Goal: Task Accomplishment & Management: Use online tool/utility

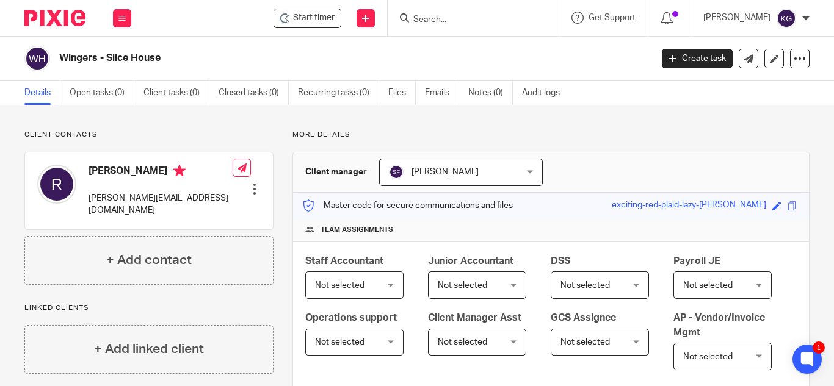
scroll to position [122, 0]
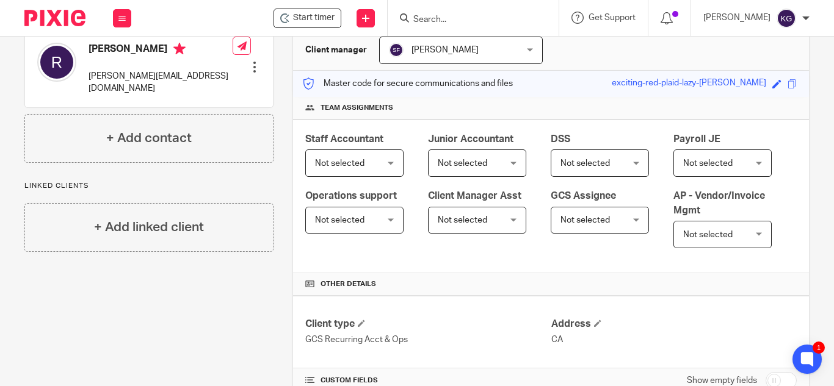
click at [447, 15] on input "Search" at bounding box center [467, 20] width 110 height 11
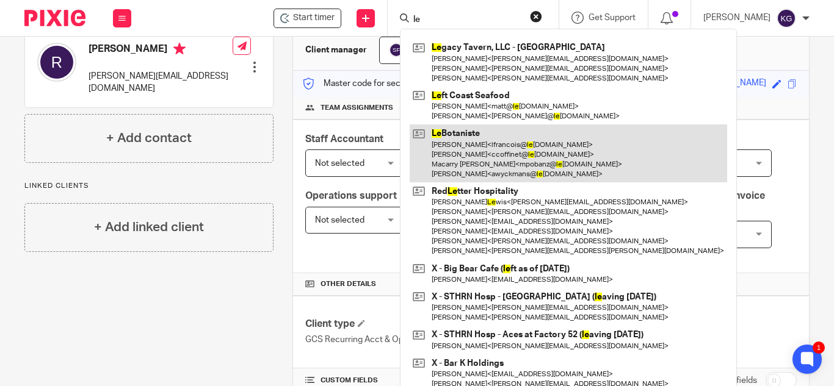
type input "le"
click at [487, 155] on link at bounding box center [567, 153] width 317 height 58
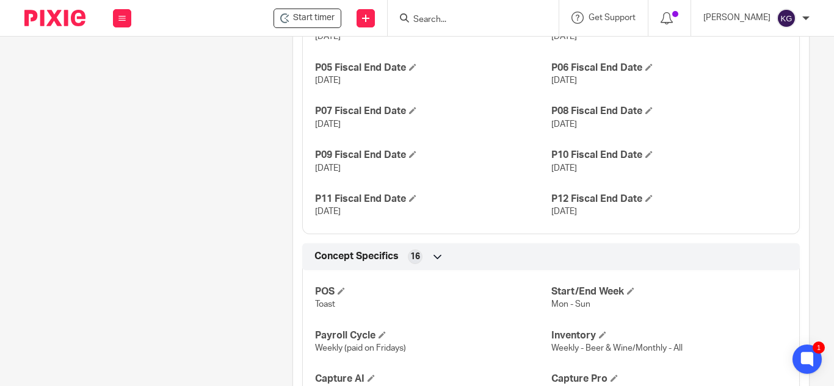
scroll to position [549, 0]
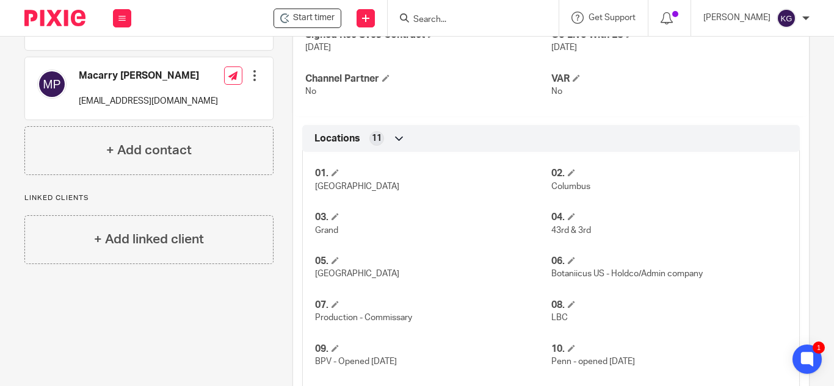
click at [608, 8] on link "[URL][DOMAIN_NAME]" at bounding box center [594, 3] width 87 height 9
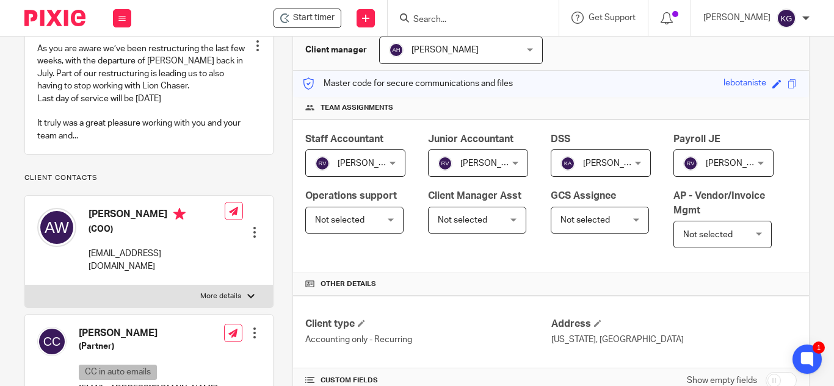
scroll to position [0, 0]
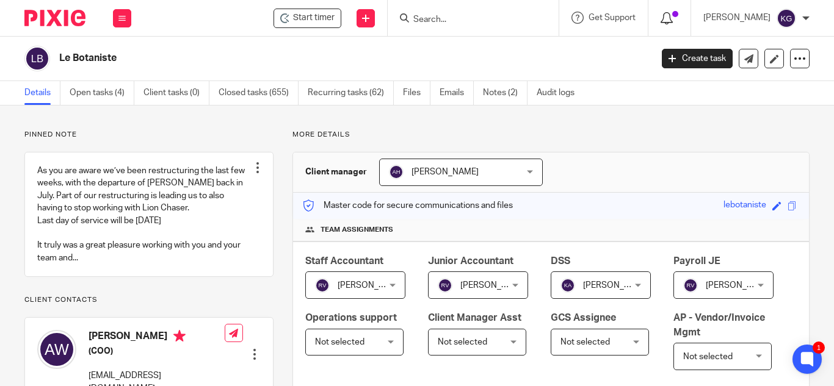
click at [672, 16] on icon at bounding box center [666, 18] width 12 height 12
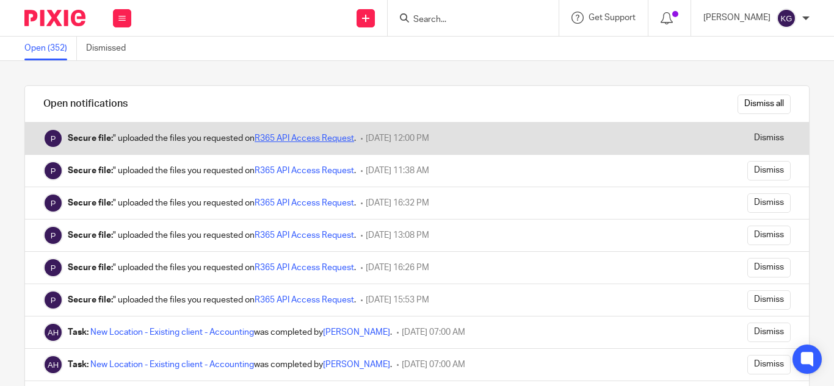
click at [334, 135] on link "R365 API Access Request" at bounding box center [303, 138] width 99 height 9
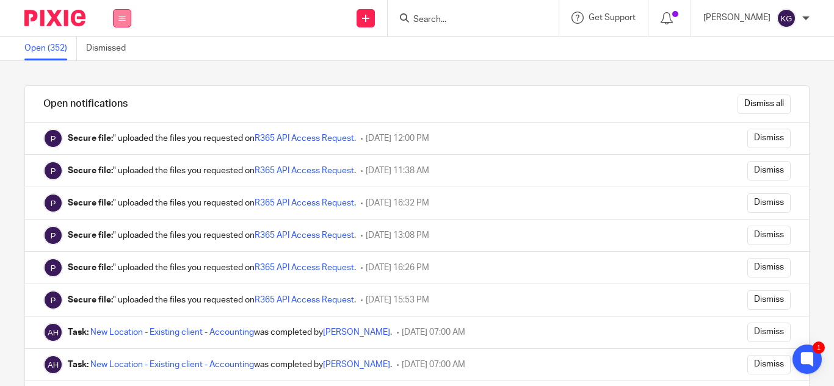
click at [123, 18] on icon at bounding box center [121, 18] width 7 height 7
click at [117, 56] on link "Work" at bounding box center [116, 56] width 20 height 9
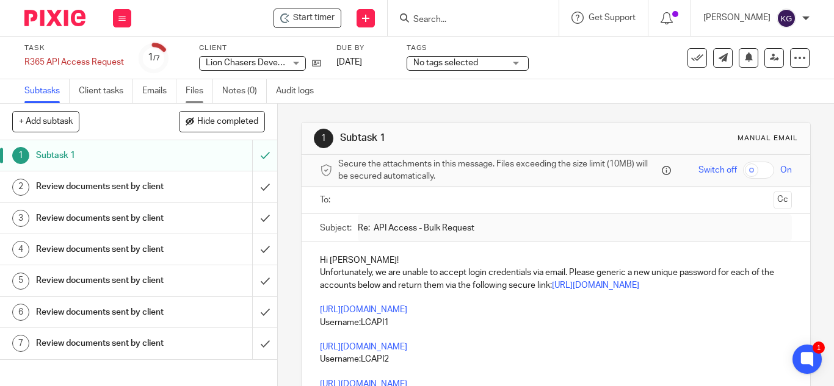
click at [200, 89] on link "Files" at bounding box center [199, 91] width 27 height 24
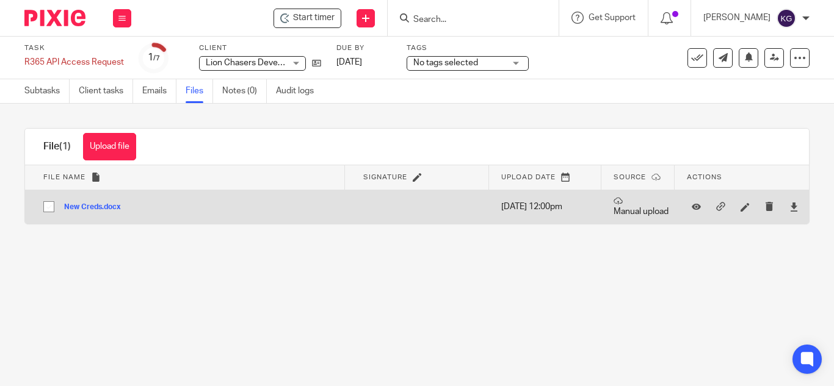
click at [101, 203] on button "New Creds.docx" at bounding box center [97, 207] width 66 height 9
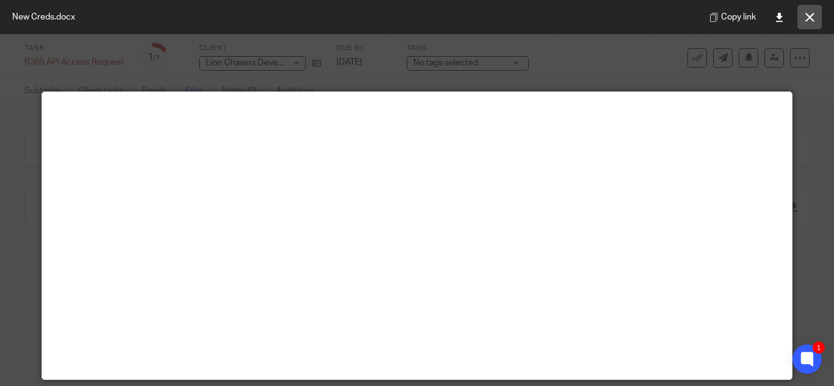
click at [810, 19] on icon at bounding box center [809, 17] width 9 height 9
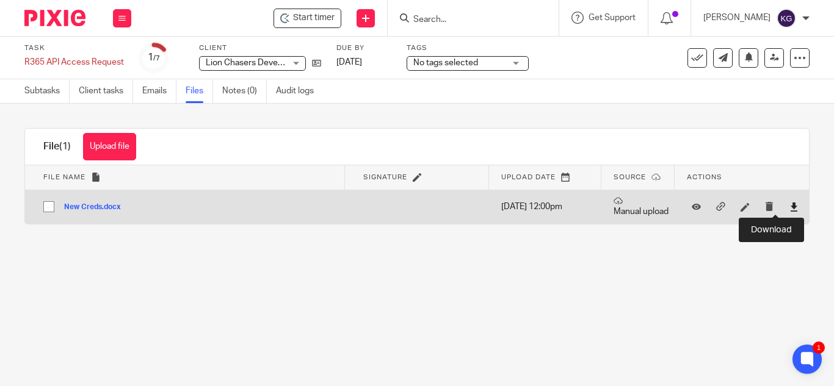
click at [789, 205] on icon at bounding box center [793, 207] width 9 height 9
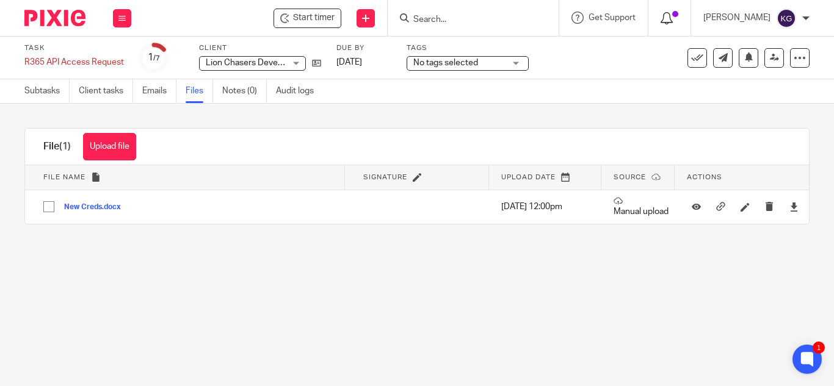
click at [672, 16] on icon at bounding box center [666, 18] width 12 height 12
click at [678, 14] on span at bounding box center [675, 14] width 6 height 6
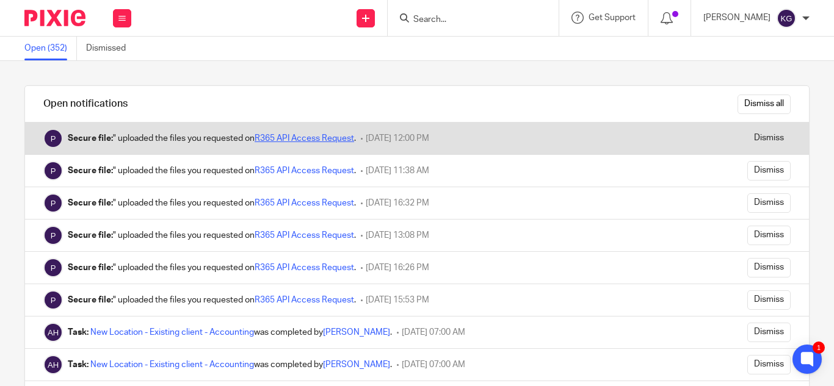
click at [317, 137] on link "R365 API Access Request" at bounding box center [303, 138] width 99 height 9
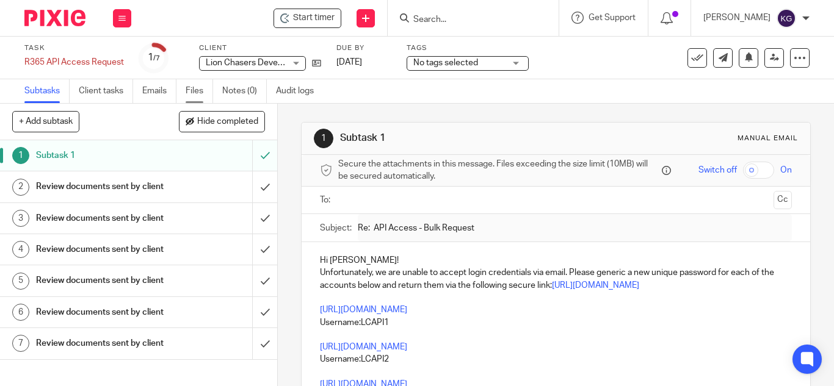
click at [201, 92] on link "Files" at bounding box center [199, 91] width 27 height 24
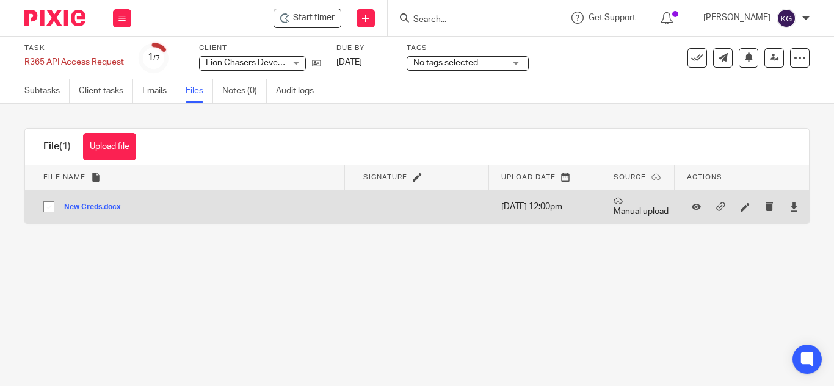
click at [54, 205] on input "checkbox" at bounding box center [48, 206] width 23 height 23
checkbox input "true"
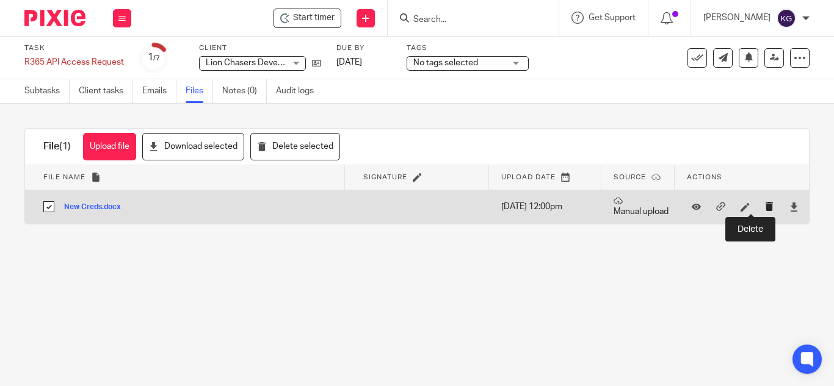
click at [765, 209] on icon "submit" at bounding box center [769, 206] width 9 height 9
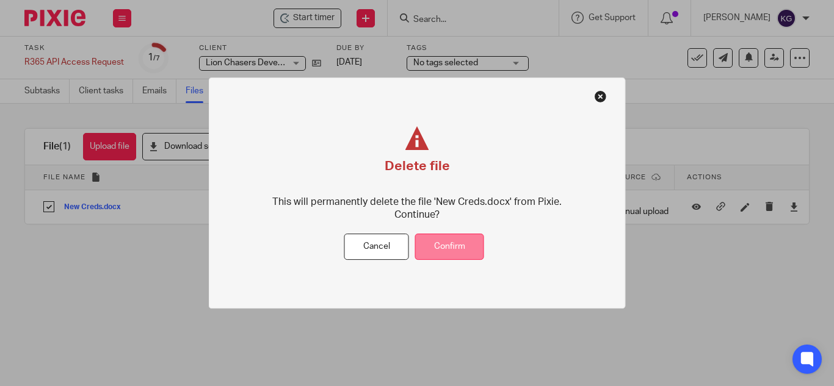
click at [439, 242] on button "Confirm" at bounding box center [449, 247] width 69 height 26
